Goal: Task Accomplishment & Management: Manage account settings

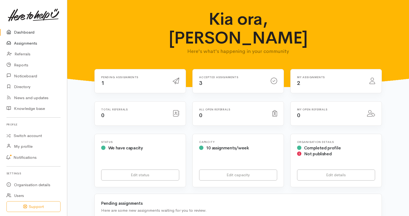
click at [33, 40] on link "Assignments" at bounding box center [33, 43] width 67 height 11
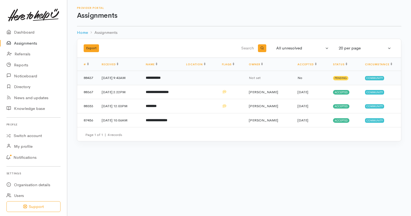
click at [161, 76] on b "**********" at bounding box center [153, 77] width 15 height 3
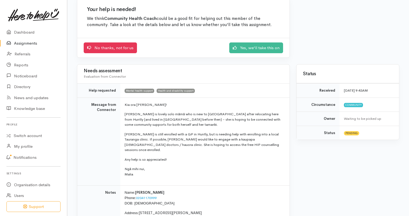
scroll to position [50, 0]
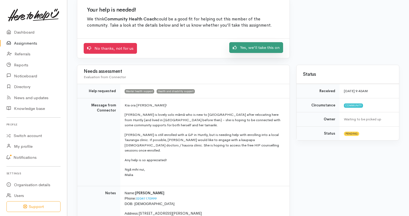
click at [268, 48] on link "Yes, we'll take this on" at bounding box center [256, 47] width 54 height 11
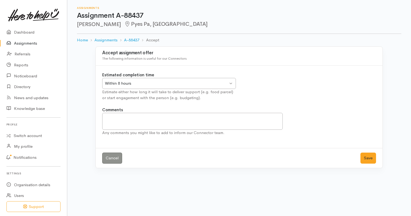
click at [223, 85] on div "Within 8 hours" at bounding box center [166, 83] width 123 height 6
click at [362, 159] on button "Save" at bounding box center [369, 158] width 16 height 11
